Goal: Task Accomplishment & Management: Manage account settings

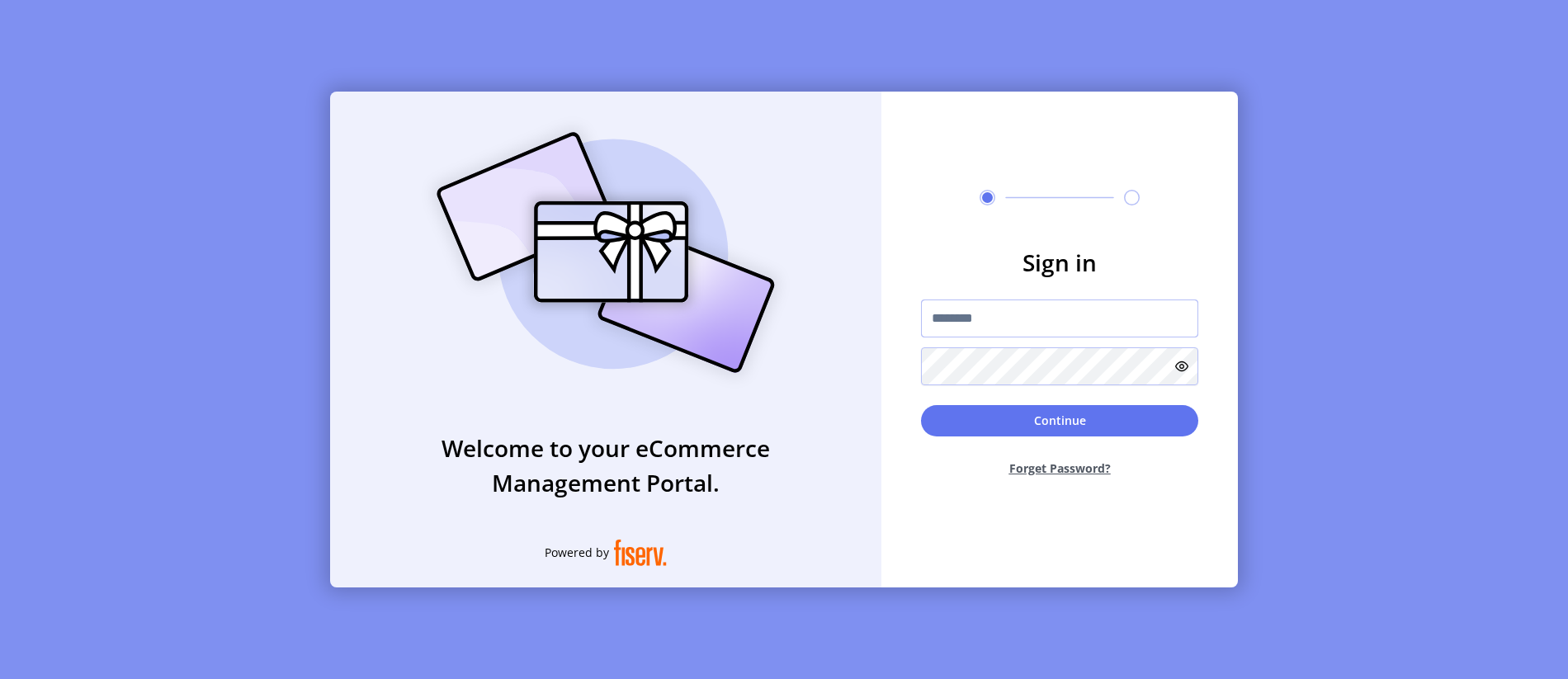
click at [962, 307] on input "text" at bounding box center [1059, 318] width 277 height 38
type input "**********"
click at [959, 422] on button "Continue" at bounding box center [1059, 421] width 277 height 32
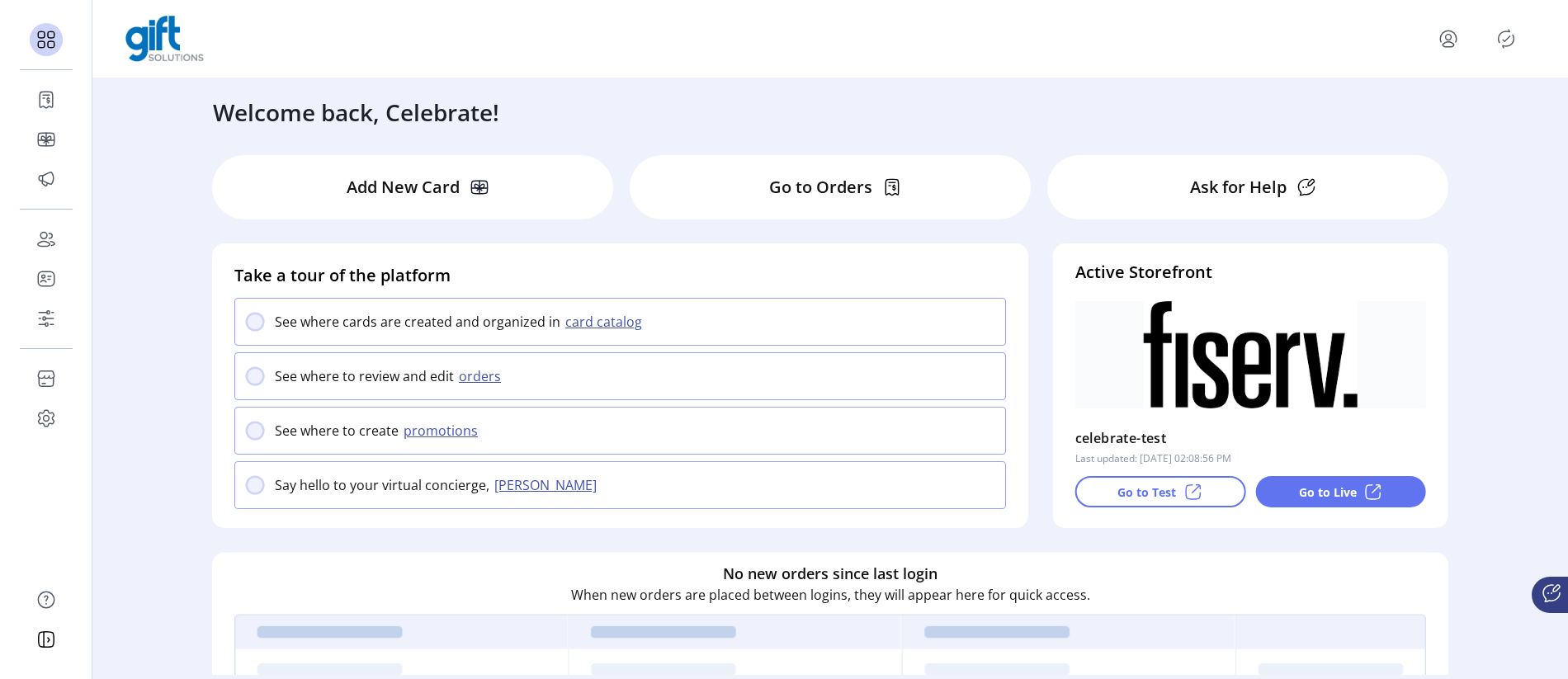
click at [777, 200] on div "Go to Orders" at bounding box center [830, 186] width 401 height 64
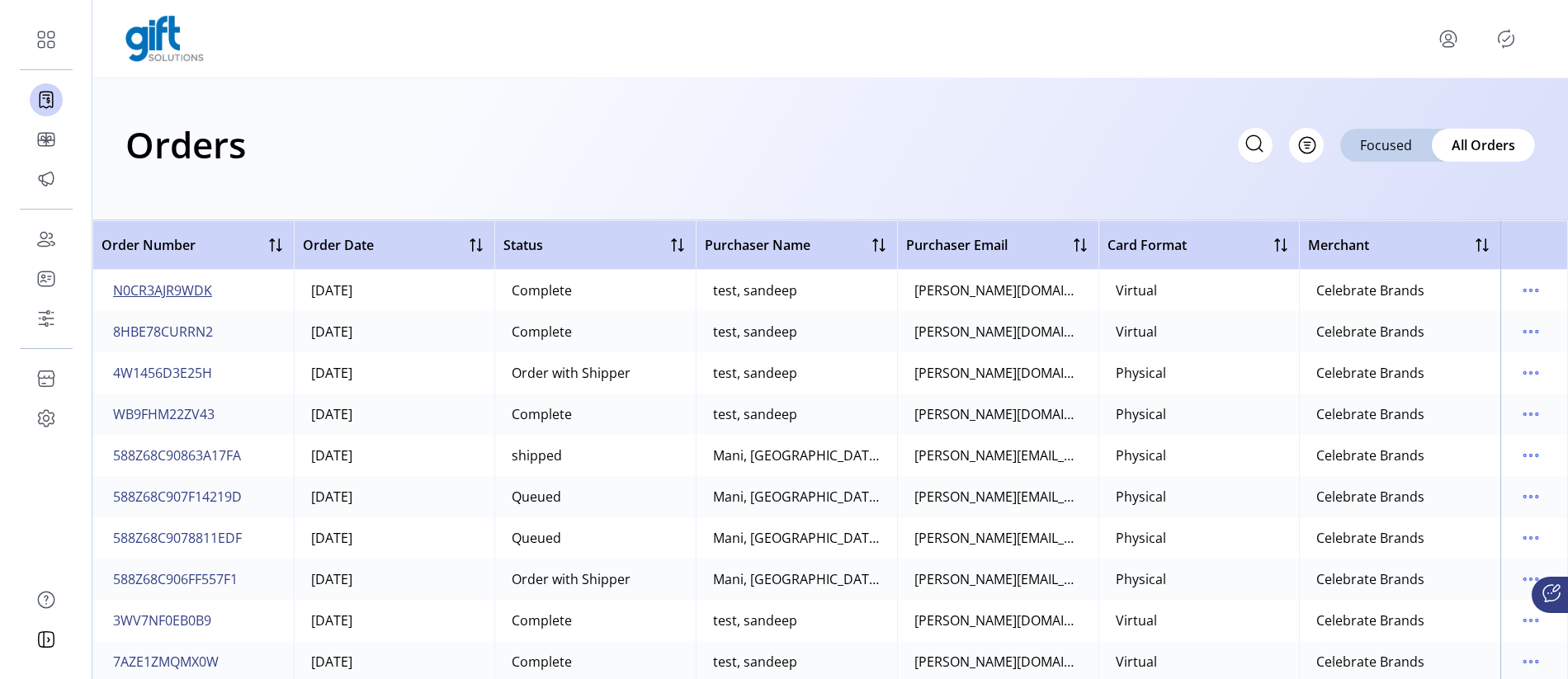
click at [173, 293] on span "N0CR3AJR9WDK" at bounding box center [163, 290] width 99 height 20
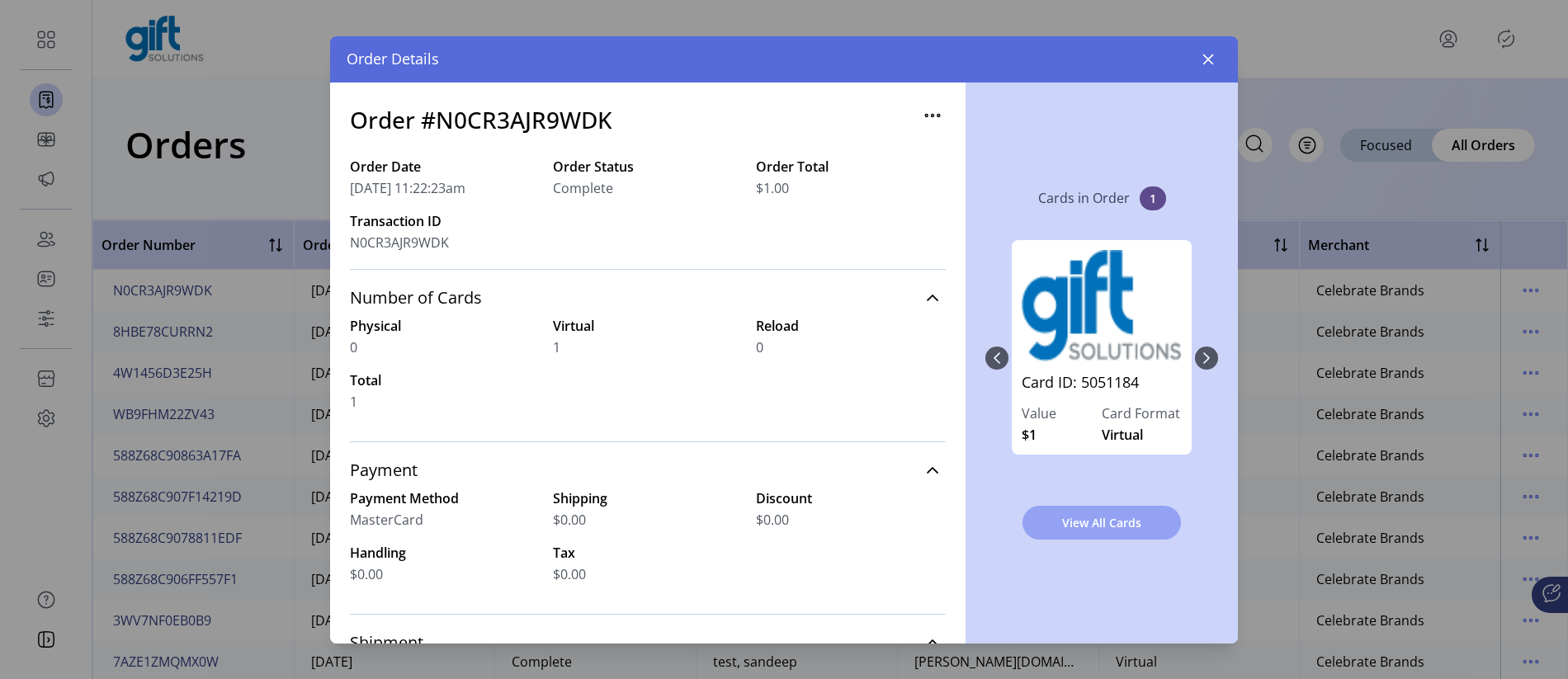
click at [1070, 507] on button "View All Cards" at bounding box center [1102, 522] width 158 height 33
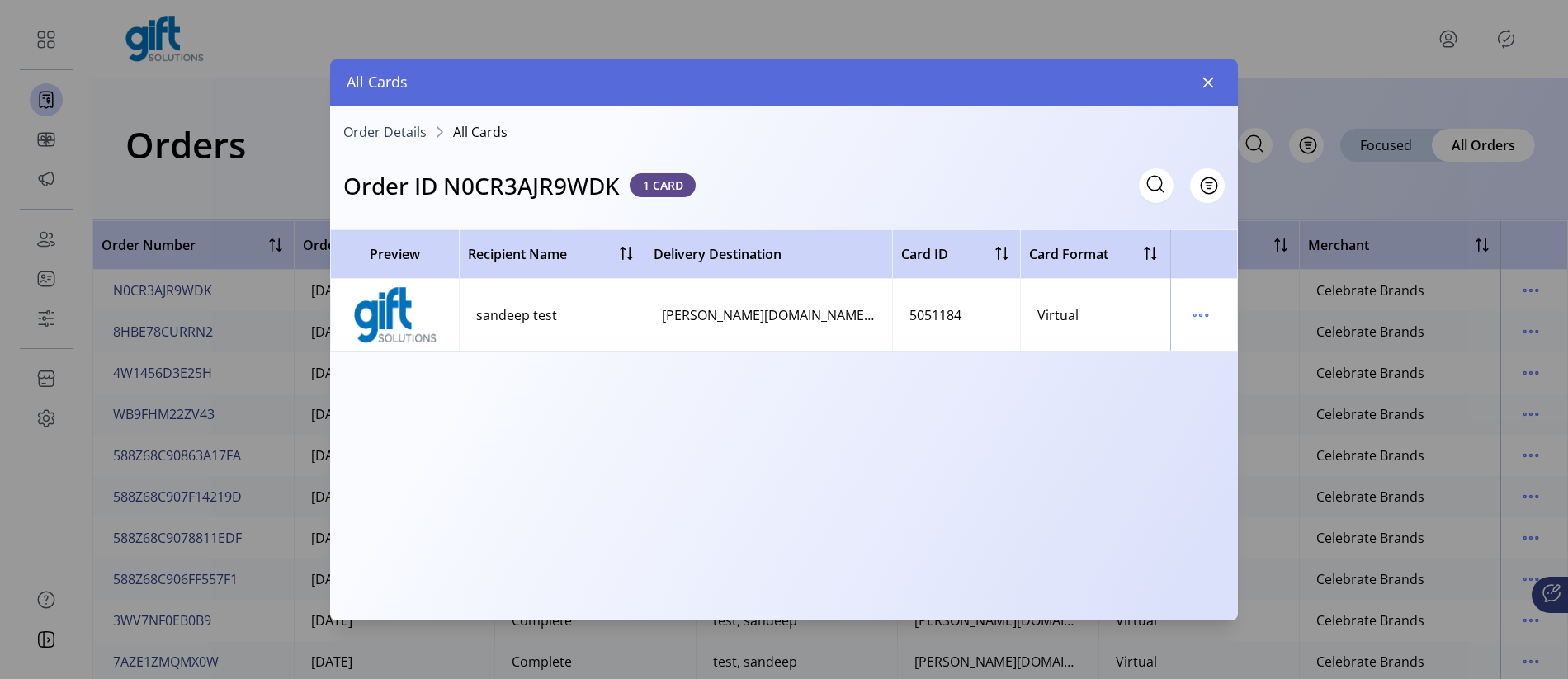
click at [1152, 184] on icon at bounding box center [1156, 184] width 26 height 26
click at [1205, 79] on icon "button" at bounding box center [1208, 82] width 11 height 11
